Goal: Check status: Check status

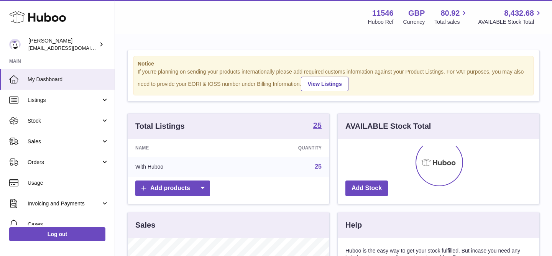
scroll to position [120, 202]
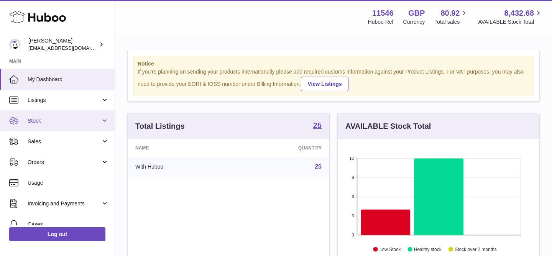
click at [70, 122] on span "Stock" at bounding box center [64, 120] width 73 height 7
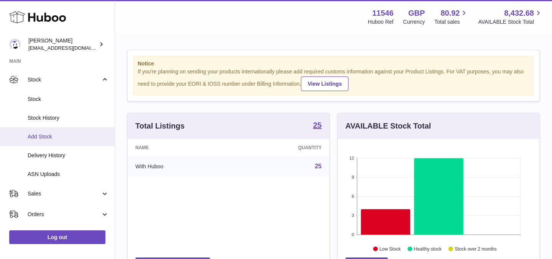
scroll to position [39, 0]
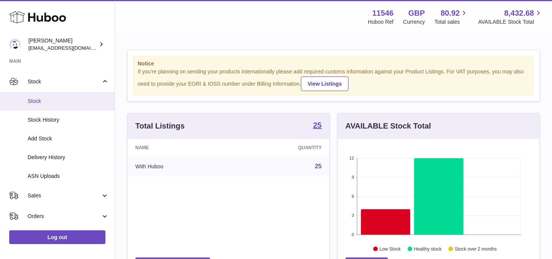
click at [69, 102] on span "Stock" at bounding box center [68, 101] width 81 height 7
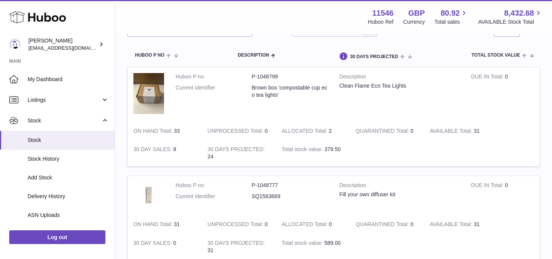
scroll to position [75, 0]
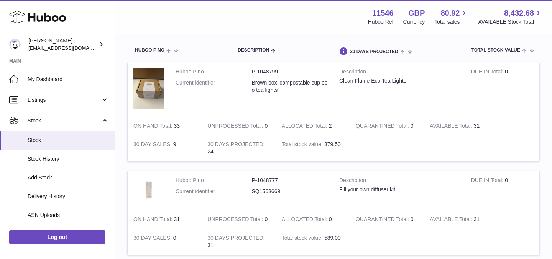
drag, startPoint x: 472, startPoint y: 125, endPoint x: 491, endPoint y: 126, distance: 18.8
click at [491, 126] on td "AVAILABLE Total 31" at bounding box center [461, 126] width 74 height 19
drag, startPoint x: 491, startPoint y: 126, endPoint x: 447, endPoint y: 126, distance: 43.7
click at [447, 126] on td "AVAILABLE Total 31" at bounding box center [461, 126] width 74 height 19
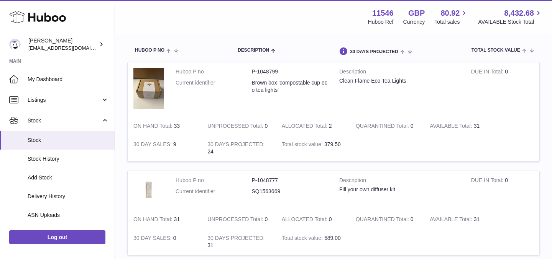
click at [447, 126] on strong "AVAILABLE Total" at bounding box center [451, 127] width 44 height 8
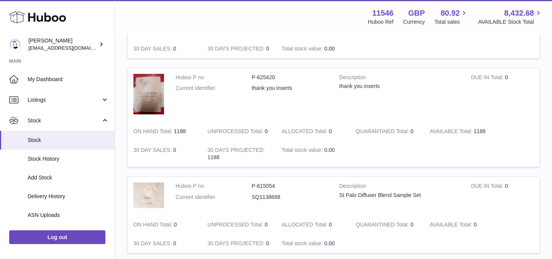
scroll to position [922, 0]
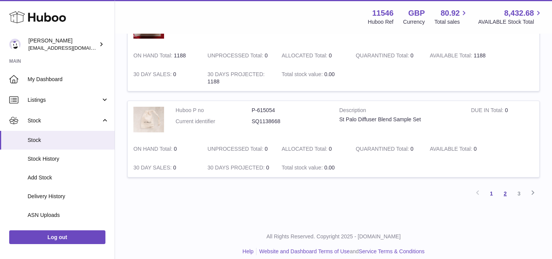
click at [503, 193] on link "2" at bounding box center [505, 194] width 14 height 14
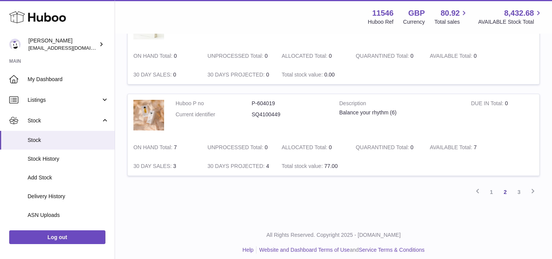
scroll to position [868, 0]
click at [521, 193] on link "3" at bounding box center [519, 191] width 14 height 14
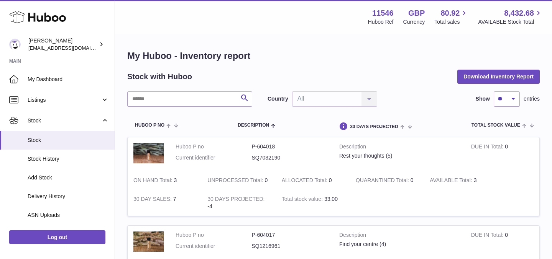
scroll to position [379, 0]
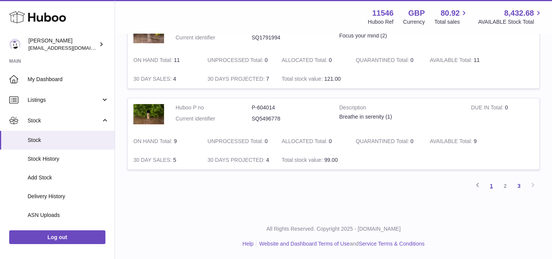
click at [493, 186] on link "1" at bounding box center [491, 186] width 14 height 14
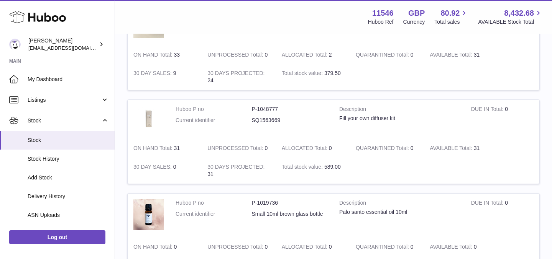
scroll to position [168, 0]
